Goal: Information Seeking & Learning: Learn about a topic

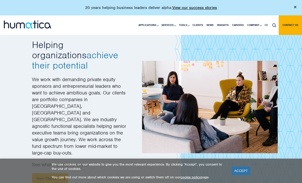
scroll to position [643, 0]
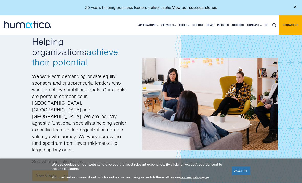
click at [56, 170] on link "View Clients" at bounding box center [50, 175] width 36 height 11
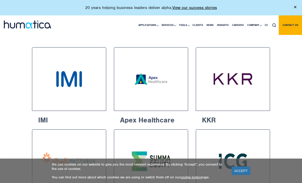
scroll to position [247, 0]
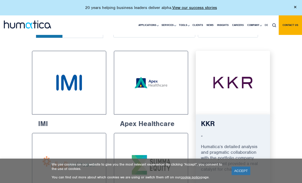
click at [250, 85] on img at bounding box center [232, 82] width 55 height 45
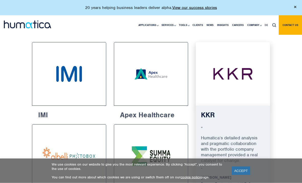
click at [252, 81] on img at bounding box center [232, 74] width 55 height 45
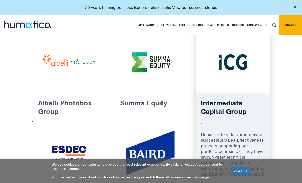
click at [255, 77] on img at bounding box center [232, 62] width 55 height 45
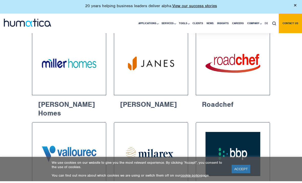
scroll to position [522, 0]
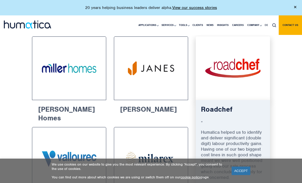
click at [249, 72] on img at bounding box center [232, 68] width 55 height 45
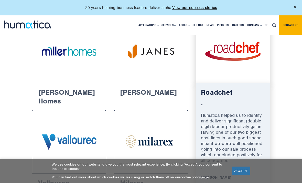
scroll to position [539, 0]
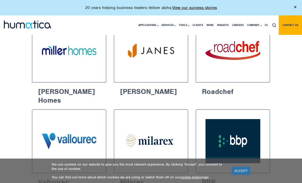
click at [276, 87] on div "IMI “ Humatica helped us pivot from a regional, operations-focused structure to…" at bounding box center [151, 140] width 302 height 774
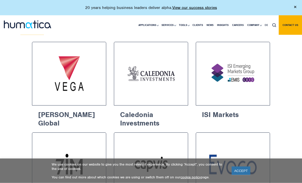
scroll to position [682, 0]
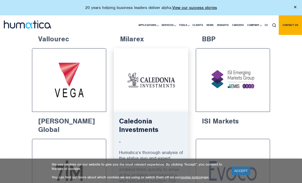
click at [167, 77] on img at bounding box center [150, 80] width 55 height 45
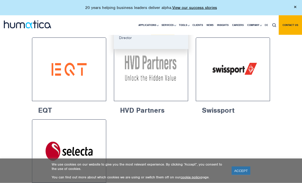
scroll to position [865, 0]
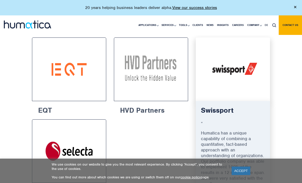
click at [251, 75] on div at bounding box center [233, 69] width 74 height 64
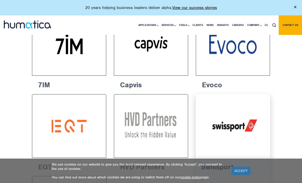
click at [248, 117] on img at bounding box center [232, 126] width 55 height 45
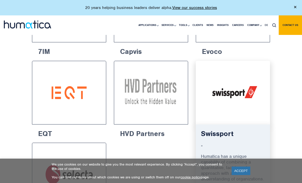
scroll to position [842, 0]
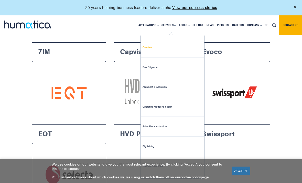
click at [153, 46] on link "Overview" at bounding box center [173, 48] width 64 height 20
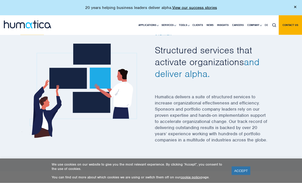
scroll to position [132, 0]
click at [204, 69] on span "and deliver alpha." at bounding box center [207, 68] width 105 height 24
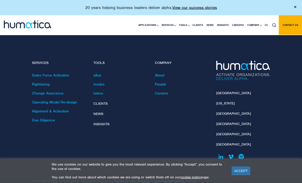
scroll to position [1084, 0]
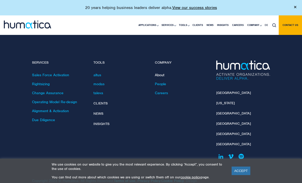
click at [161, 73] on link "About" at bounding box center [159, 75] width 9 height 5
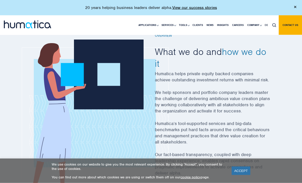
scroll to position [139, 0]
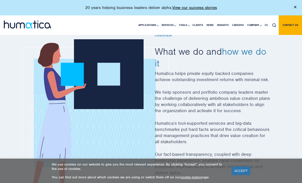
click at [146, 55] on icon at bounding box center [95, 116] width 147 height 164
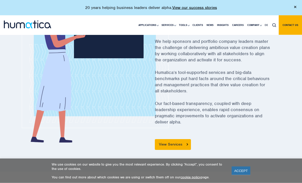
scroll to position [189, 0]
click at [274, 83] on div "Overview What we do and how we do it Humatica helps private equity backed compa…" at bounding box center [212, 66] width 123 height 167
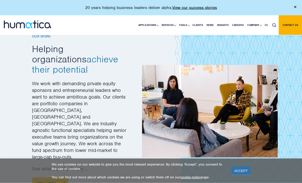
scroll to position [631, 0]
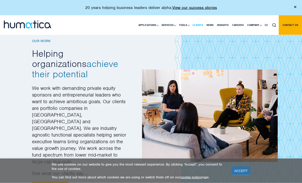
click at [196, 26] on link "Clients" at bounding box center [198, 24] width 14 height 19
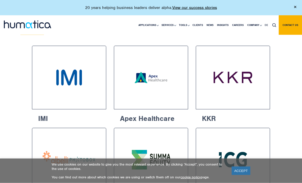
scroll to position [250, 0]
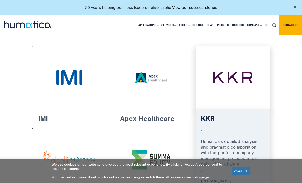
click at [229, 98] on img at bounding box center [232, 77] width 55 height 45
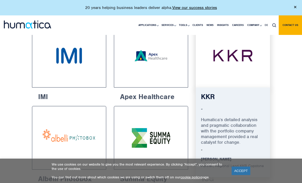
scroll to position [273, 0]
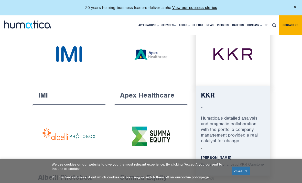
click at [236, 75] on img at bounding box center [232, 54] width 55 height 45
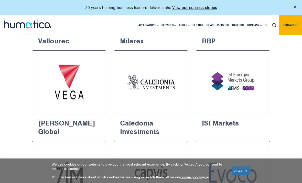
scroll to position [680, 0]
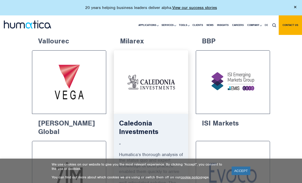
click at [149, 93] on div at bounding box center [151, 82] width 74 height 64
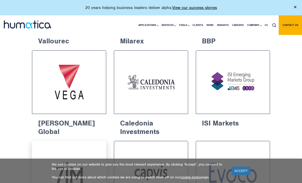
click at [65, 150] on img at bounding box center [69, 172] width 55 height 45
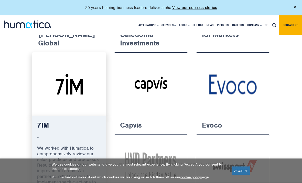
scroll to position [770, 0]
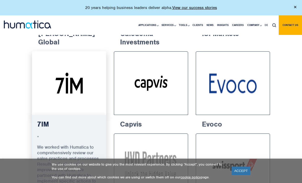
click at [77, 73] on img at bounding box center [69, 83] width 55 height 45
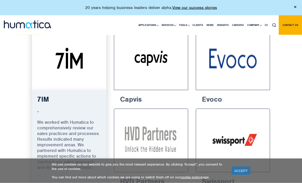
scroll to position [800, 0]
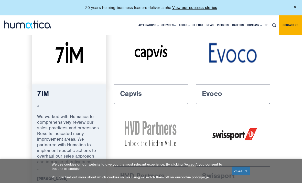
click at [85, 55] on img at bounding box center [69, 52] width 55 height 45
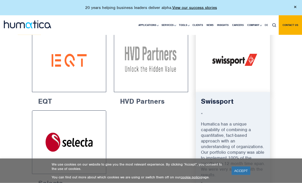
scroll to position [875, 0]
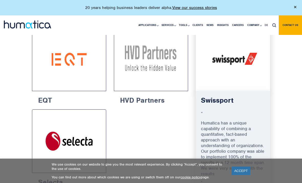
click at [231, 66] on div at bounding box center [233, 59] width 74 height 64
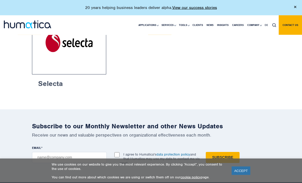
scroll to position [974, 0]
click at [196, 50] on div "Selecta “ Sales effectiveness is about people and behaviour. Humatica helped im…" at bounding box center [151, 52] width 246 height 82
